Goal: Register for event/course

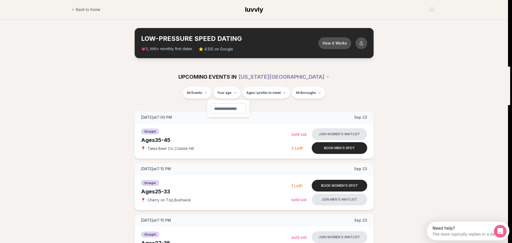
type input "**"
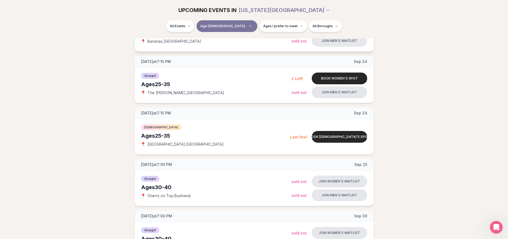
scroll to position [240, 0]
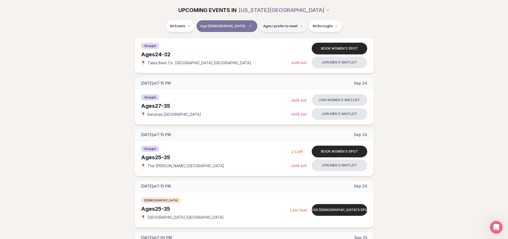
click at [263, 26] on span "Ages I prefer to meet" at bounding box center [280, 26] width 34 height 4
click at [256, 45] on span "Around my age" at bounding box center [264, 46] width 27 height 5
click at [247, 45] on button "Around my age" at bounding box center [245, 47] width 4 height 4
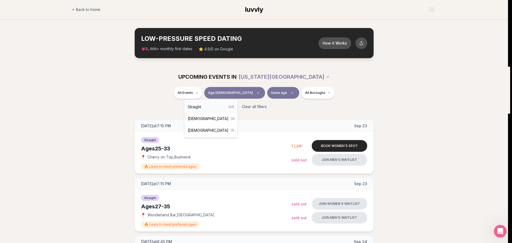
click at [201, 110] on div "Straight ( 41 )" at bounding box center [211, 107] width 51 height 12
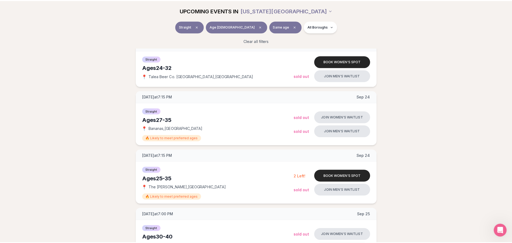
scroll to position [240, 0]
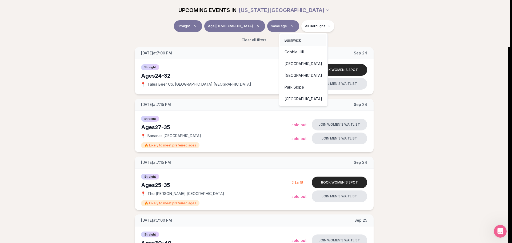
click at [290, 41] on div "Bushwick" at bounding box center [303, 40] width 46 height 12
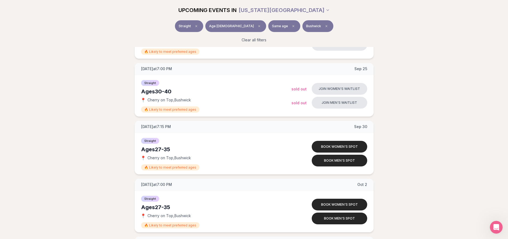
scroll to position [88, 0]
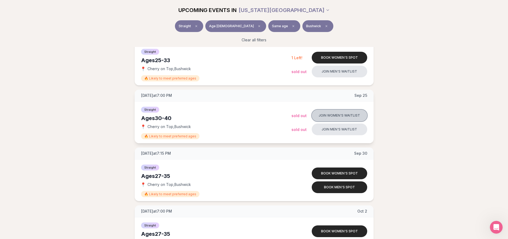
click at [342, 116] on button "Join women's waitlist" at bounding box center [339, 116] width 55 height 12
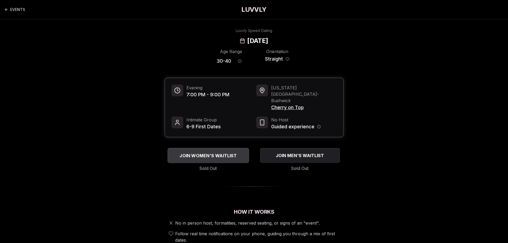
click at [223, 148] on button "JOIN WOMEN'S WAITLIST" at bounding box center [208, 155] width 82 height 15
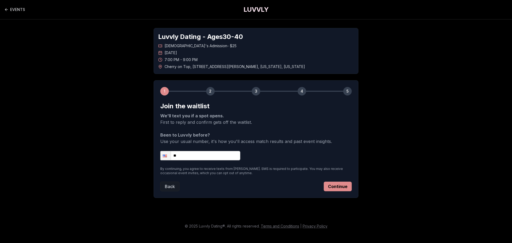
click at [330, 187] on button "Continue" at bounding box center [338, 187] width 28 height 10
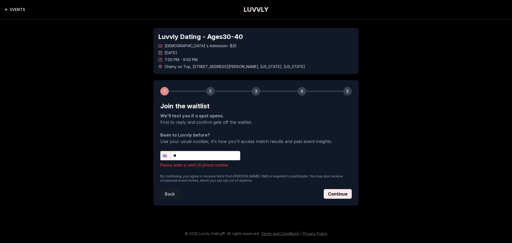
click at [16, 10] on link "EVENTS" at bounding box center [14, 9] width 21 height 11
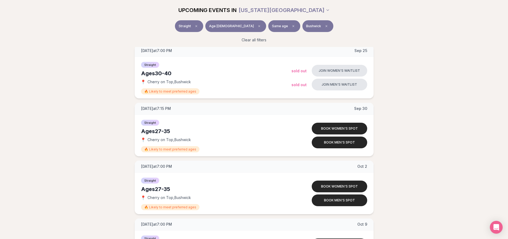
scroll to position [133, 0]
